Goal: Information Seeking & Learning: Find specific page/section

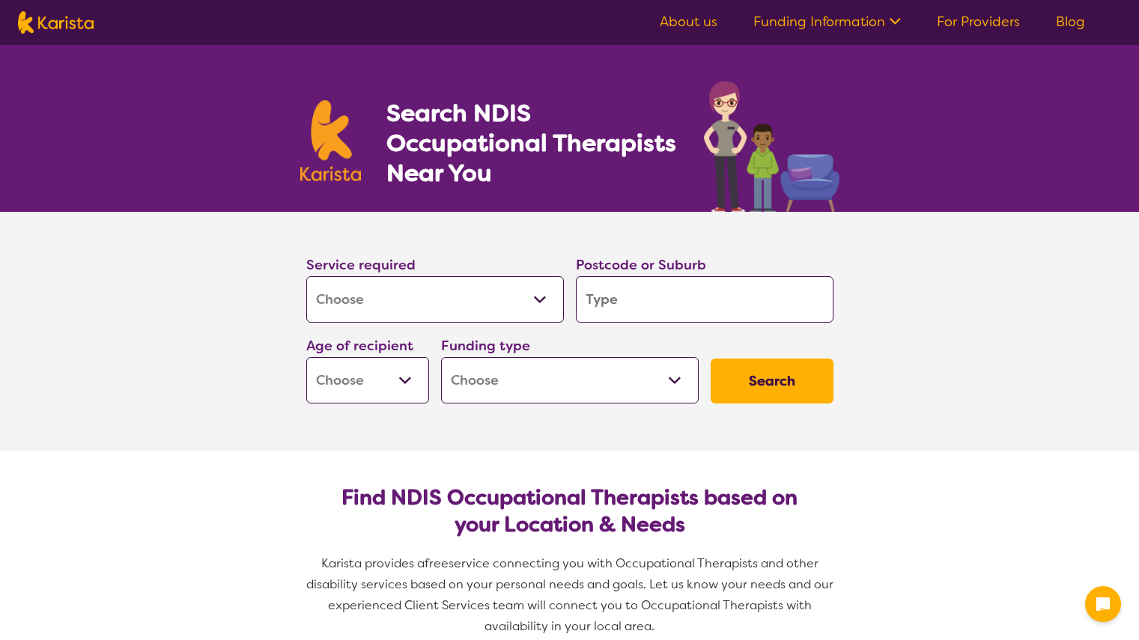
select select "[MEDICAL_DATA]"
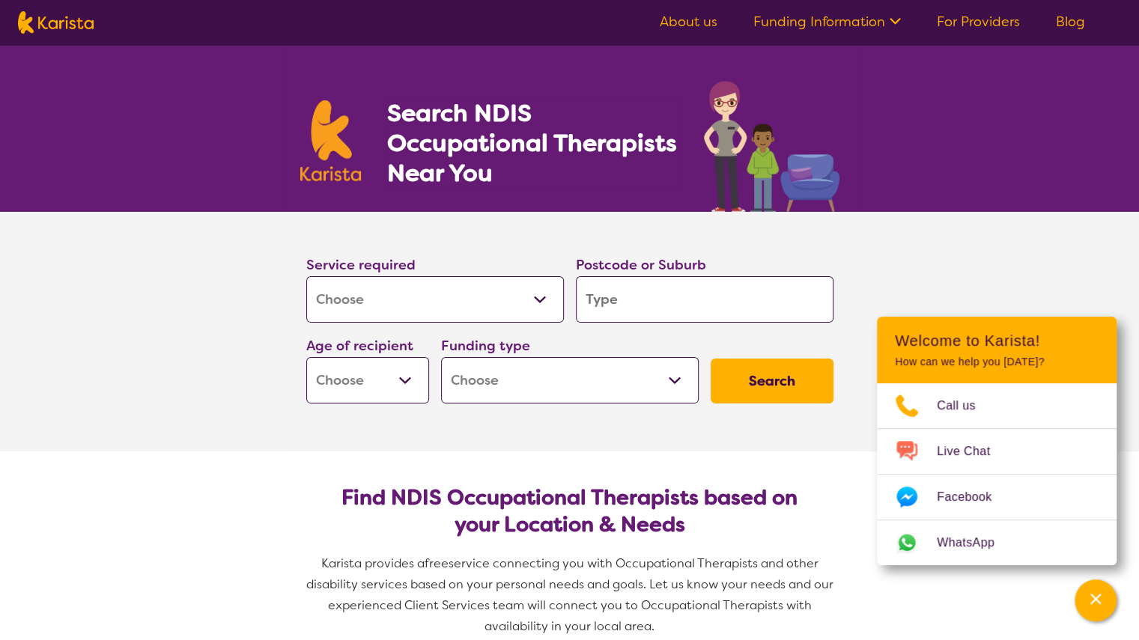
click at [374, 391] on select "Early Childhood - 0 to 9 Child - 10 to 11 Adolescent - 12 to 17 Adult - 18 to 6…" at bounding box center [367, 380] width 123 height 46
select select "EC"
click at [306, 357] on select "Early Childhood - 0 to 9 Child - 10 to 11 Adolescent - 12 to 17 Adult - 18 to 6…" at bounding box center [367, 380] width 123 height 46
select select "EC"
click at [560, 375] on select "Home Care Package (HCP) National Disability Insurance Scheme (NDIS) I don't know" at bounding box center [570, 380] width 258 height 46
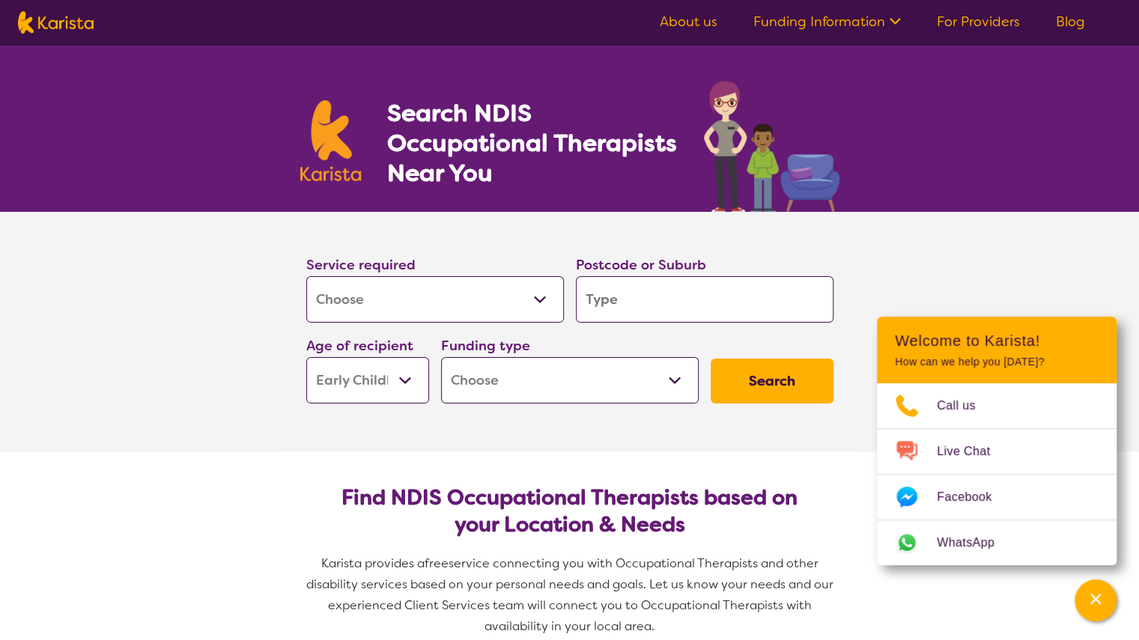
select select "NDIS"
click at [441, 357] on select "Home Care Package (HCP) National Disability Insurance Scheme (NDIS) I don't know" at bounding box center [570, 380] width 258 height 46
select select "NDIS"
click at [629, 282] on input "search" at bounding box center [705, 299] width 258 height 46
click at [648, 291] on input "search" at bounding box center [705, 299] width 258 height 46
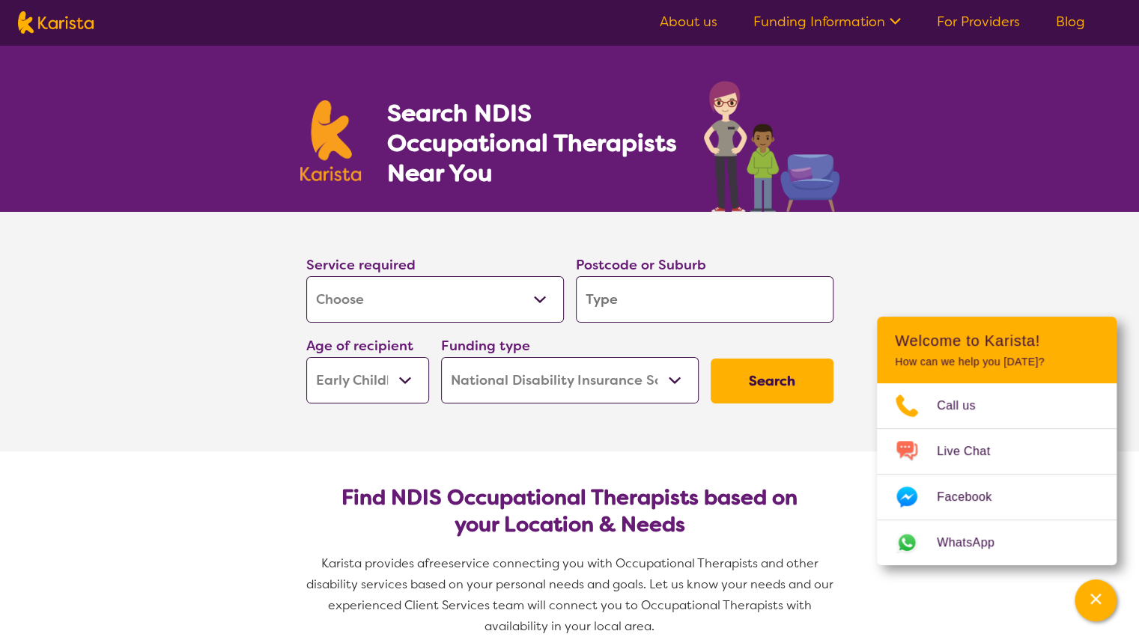
type input "5"
type input "51"
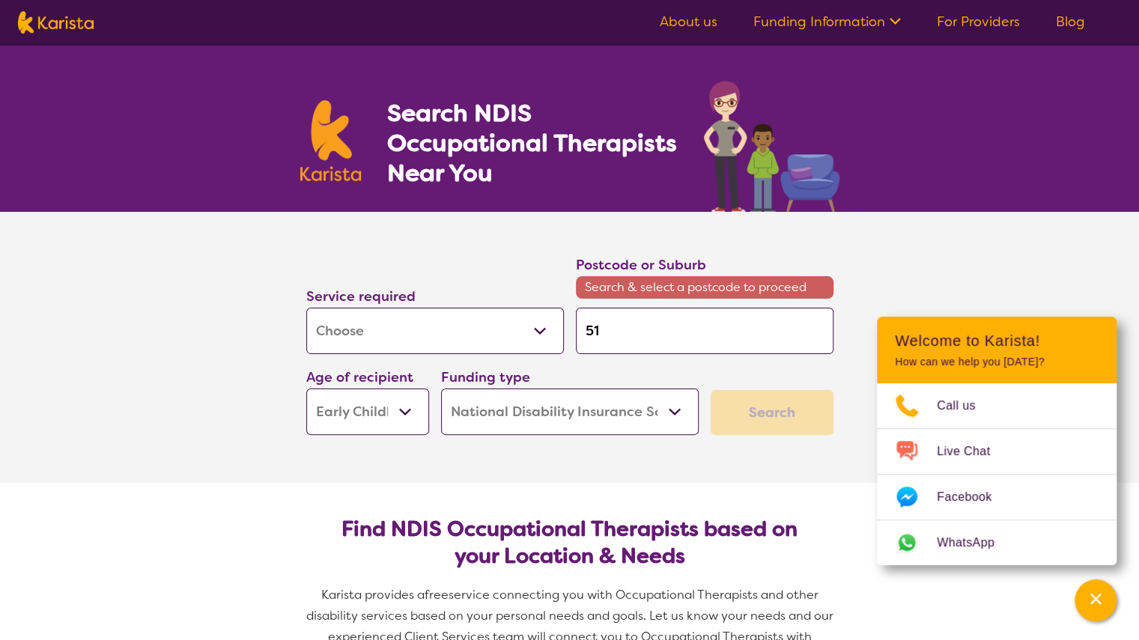
type input "510"
type input "5108"
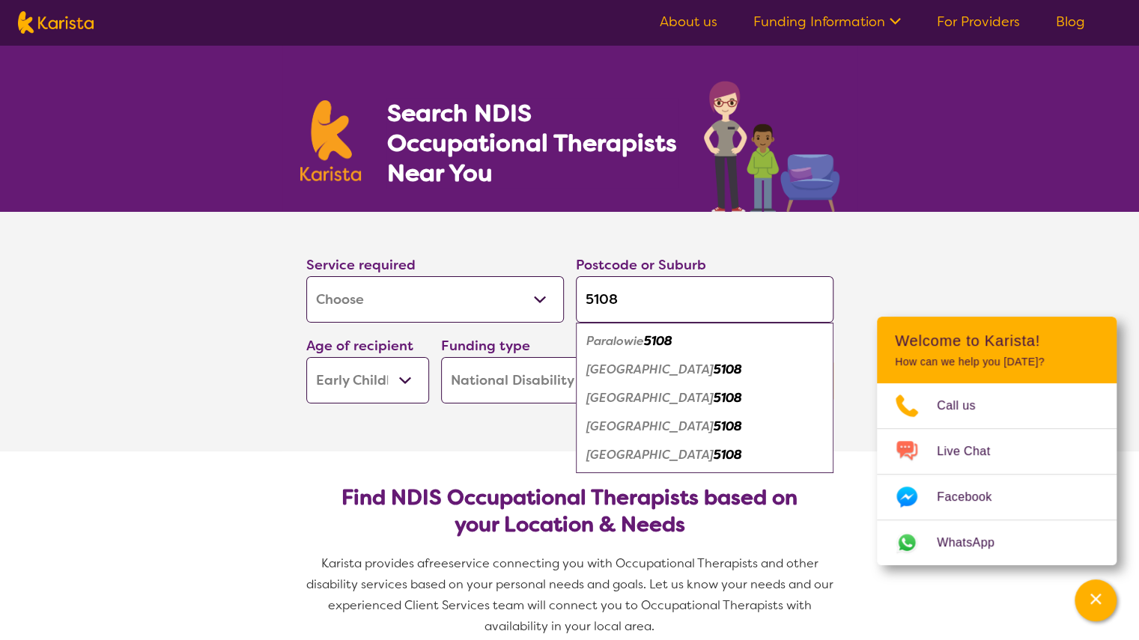
type input "5108"
click at [672, 361] on div "Salisbury 5108" at bounding box center [704, 370] width 243 height 28
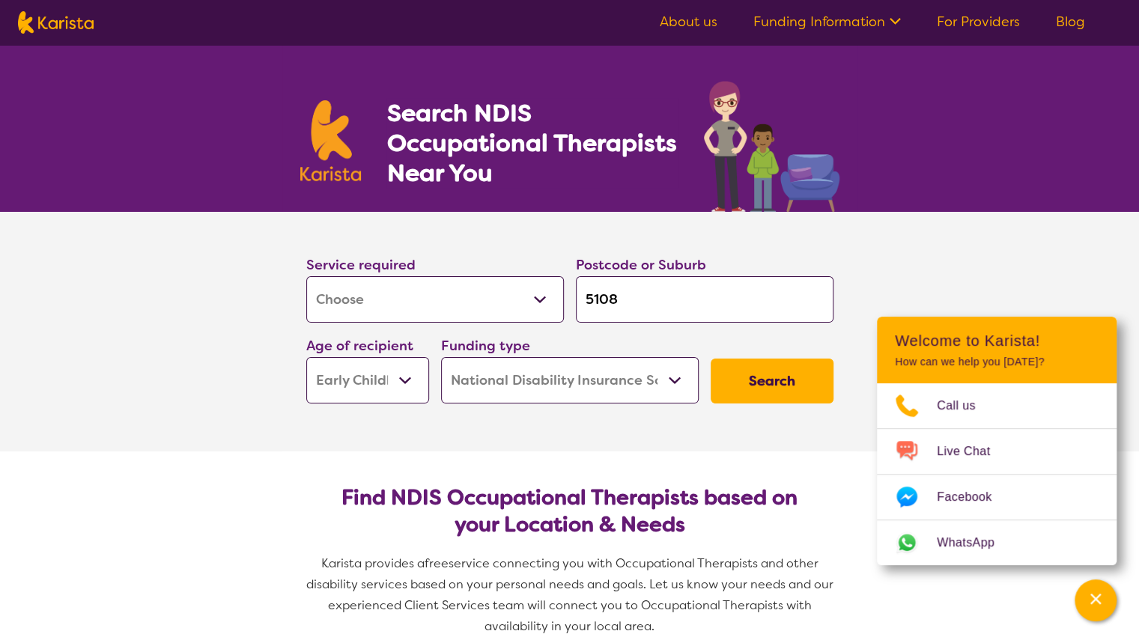
click at [490, 297] on select "Allied Health Assistant Assessment ([MEDICAL_DATA] or [MEDICAL_DATA]) Behaviour…" at bounding box center [435, 299] width 258 height 46
click at [189, 350] on section "Service required Allied Health Assistant Assessment ([MEDICAL_DATA] or [MEDICAL…" at bounding box center [569, 332] width 1139 height 240
click at [753, 383] on button "Search" at bounding box center [772, 381] width 123 height 45
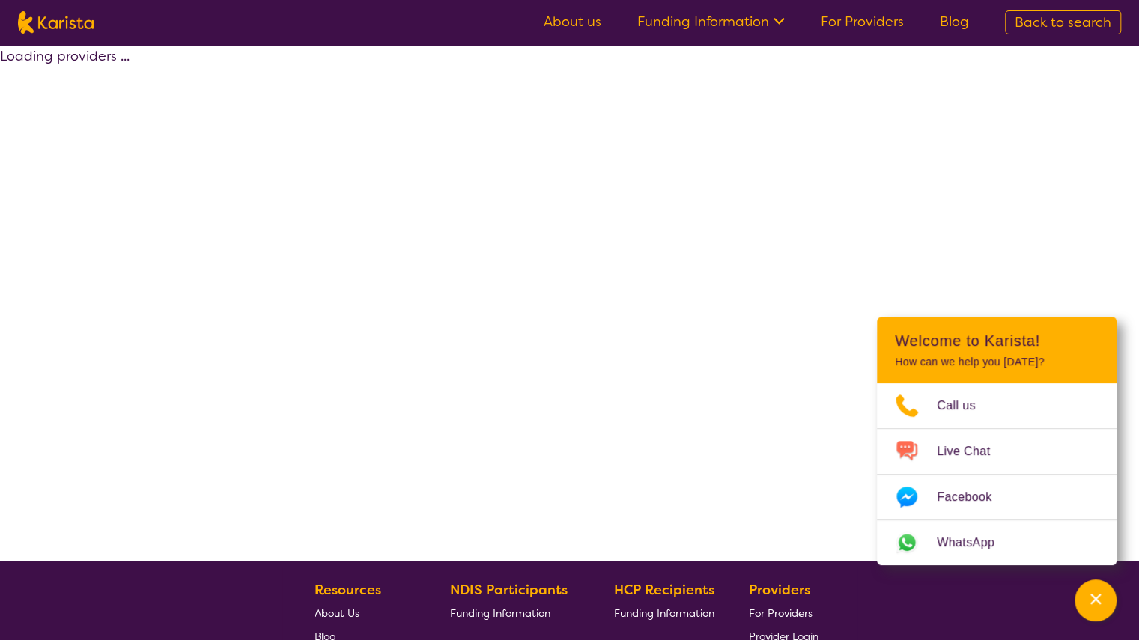
select select "by_score"
